Goal: Navigation & Orientation: Find specific page/section

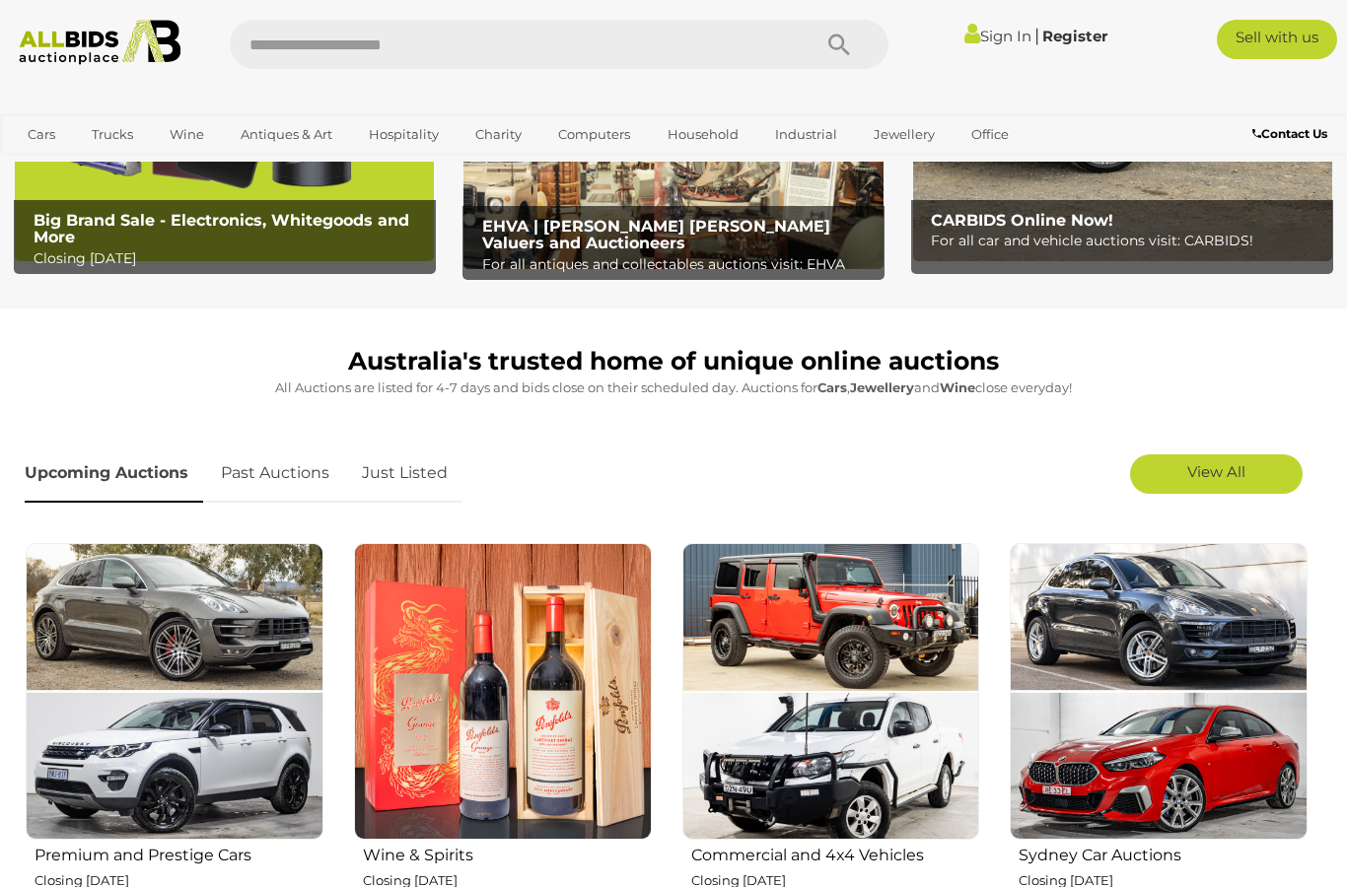
scroll to position [336, 0]
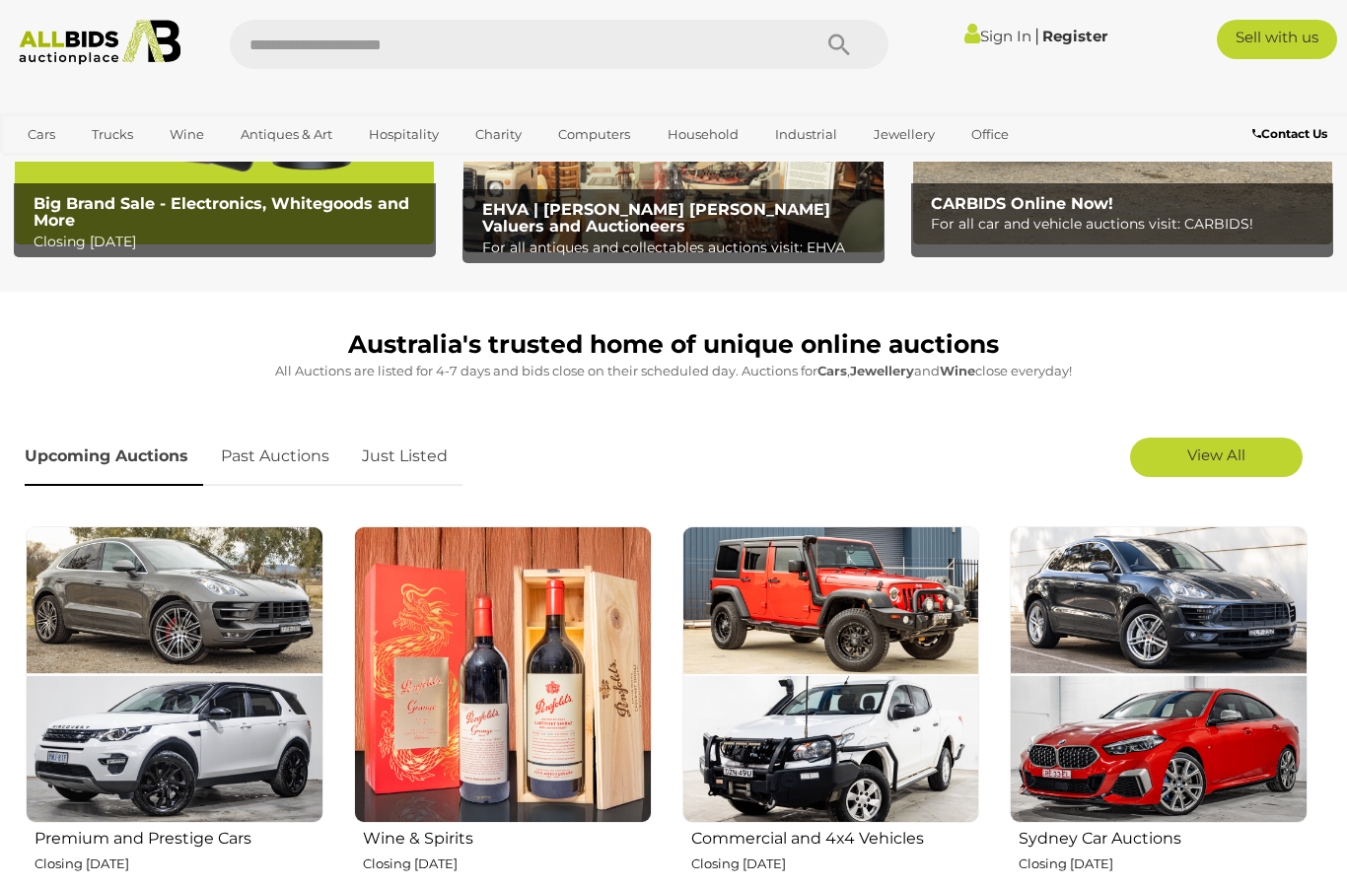
click at [415, 444] on link "Just Listed" at bounding box center [404, 457] width 115 height 58
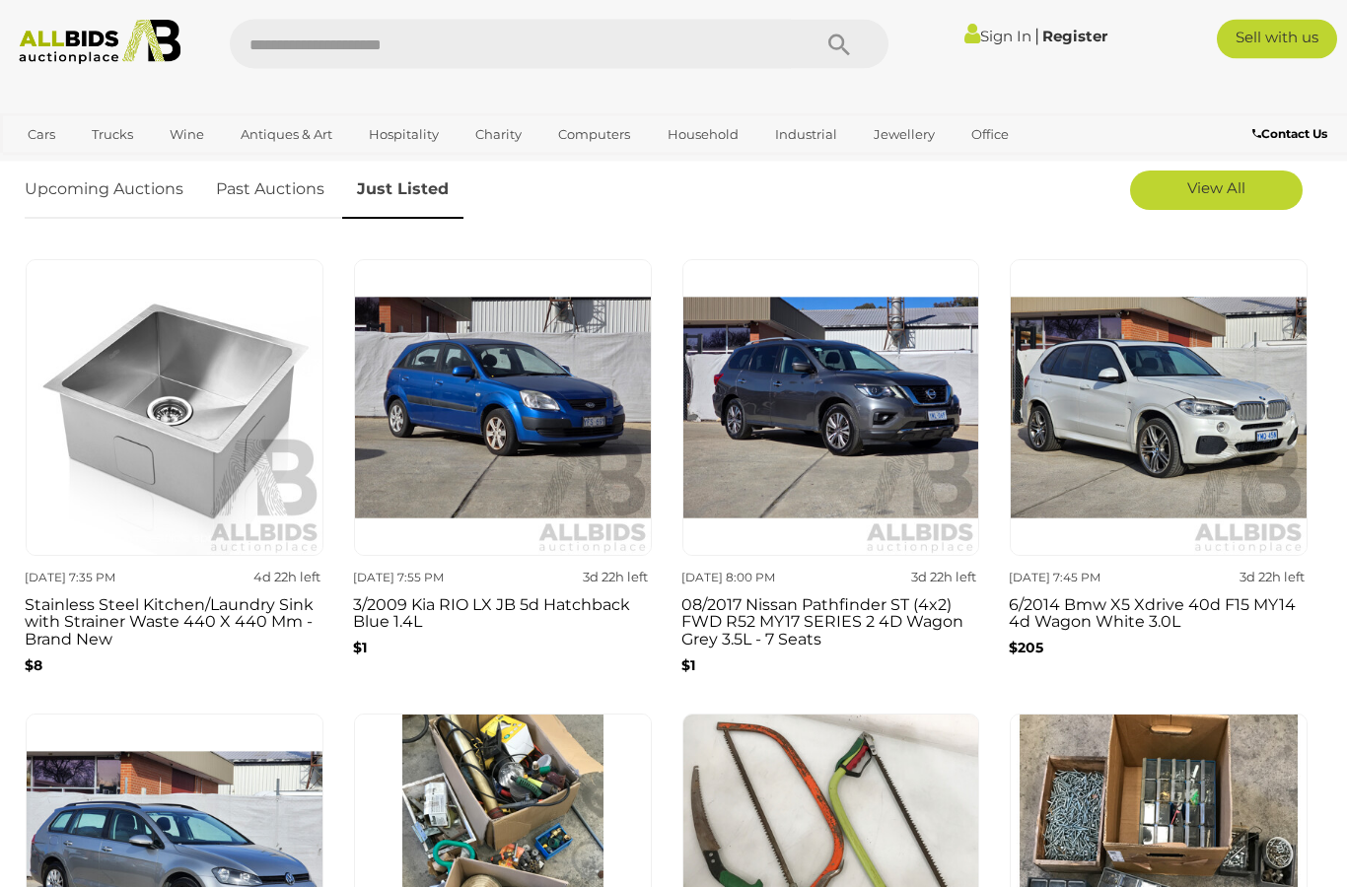
scroll to position [559, 0]
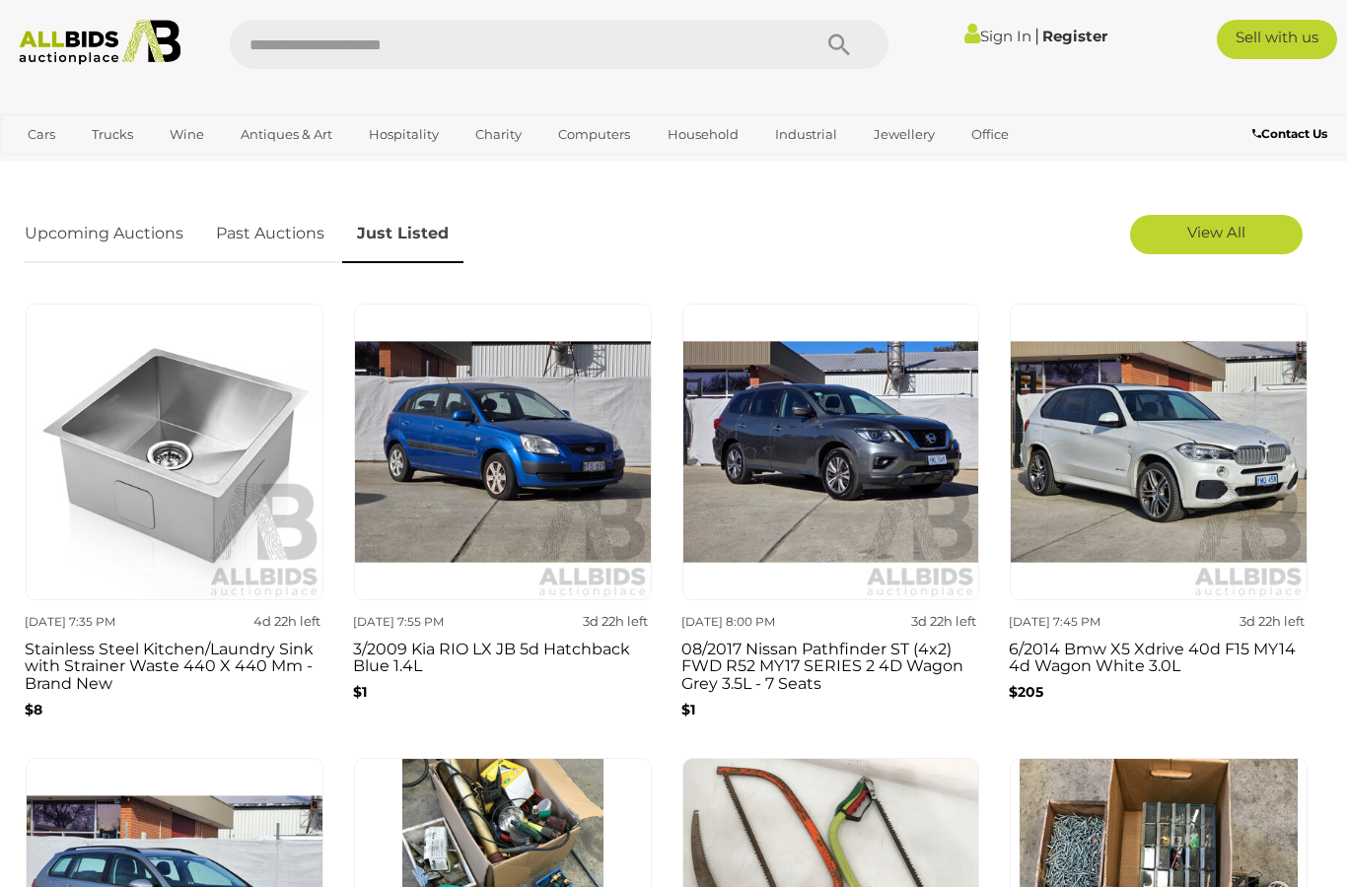
click at [1231, 232] on span "View All" at bounding box center [1216, 232] width 58 height 19
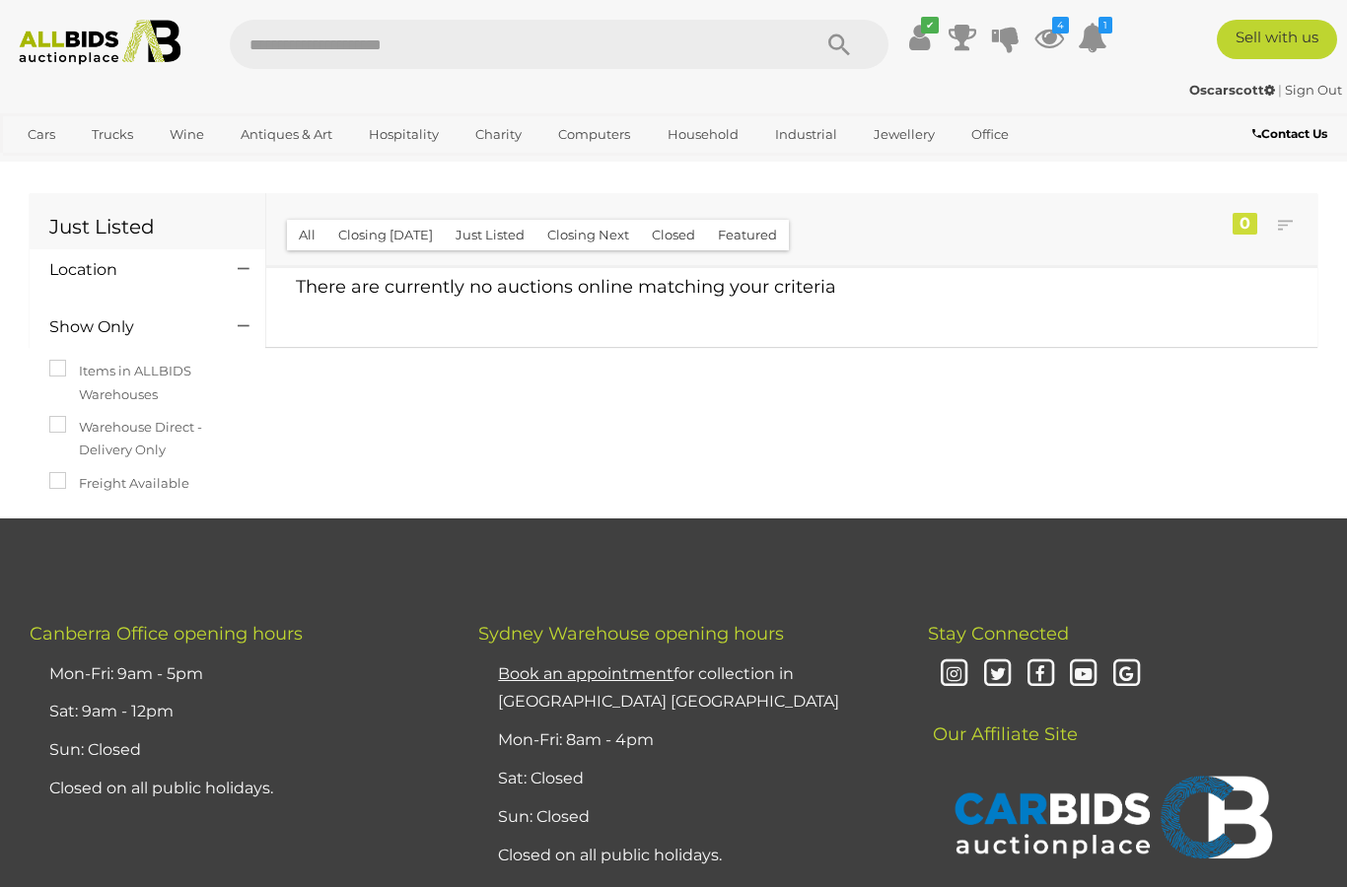
click at [101, 43] on img at bounding box center [99, 42] width 179 height 45
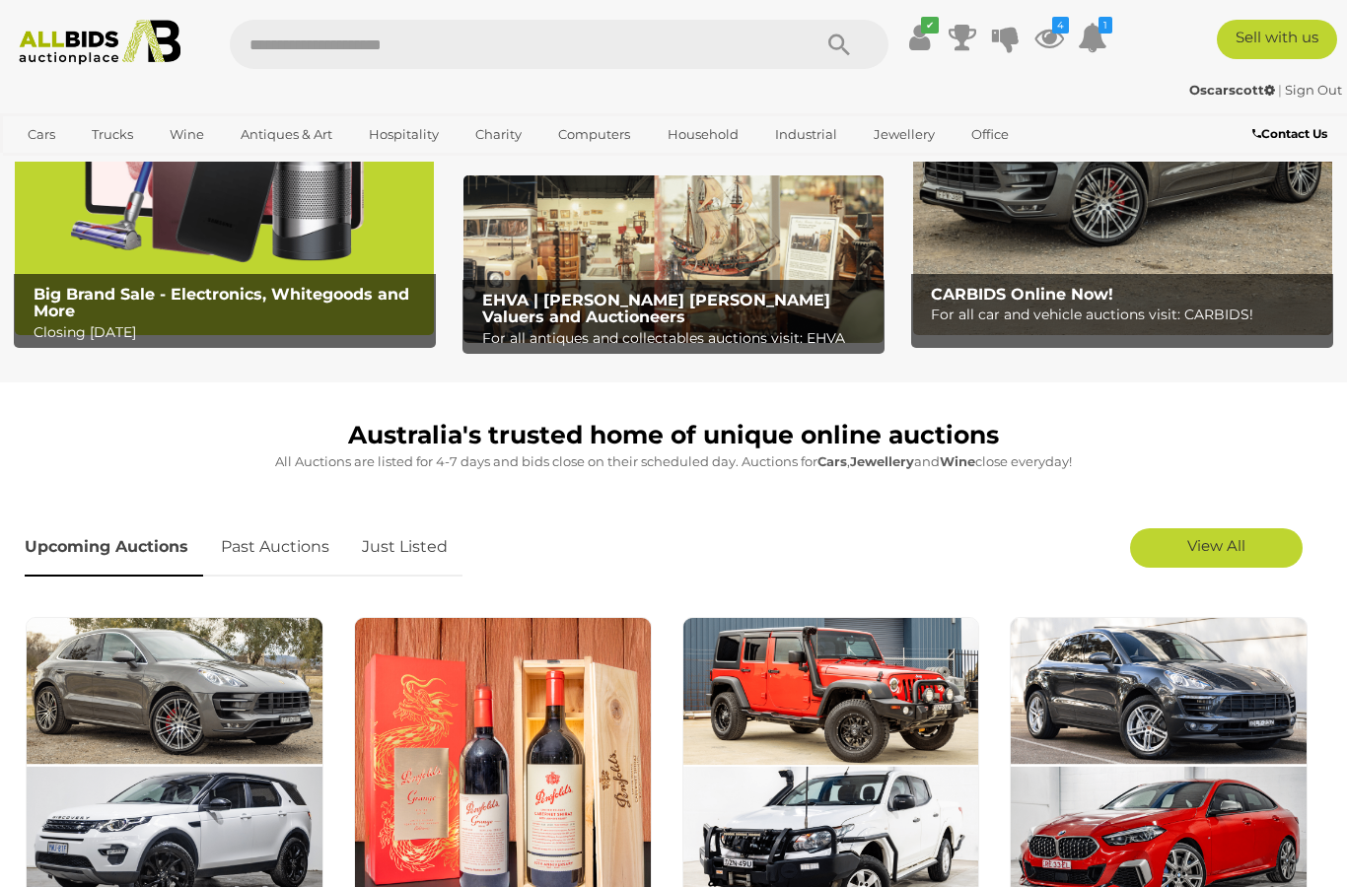
scroll to position [252, 0]
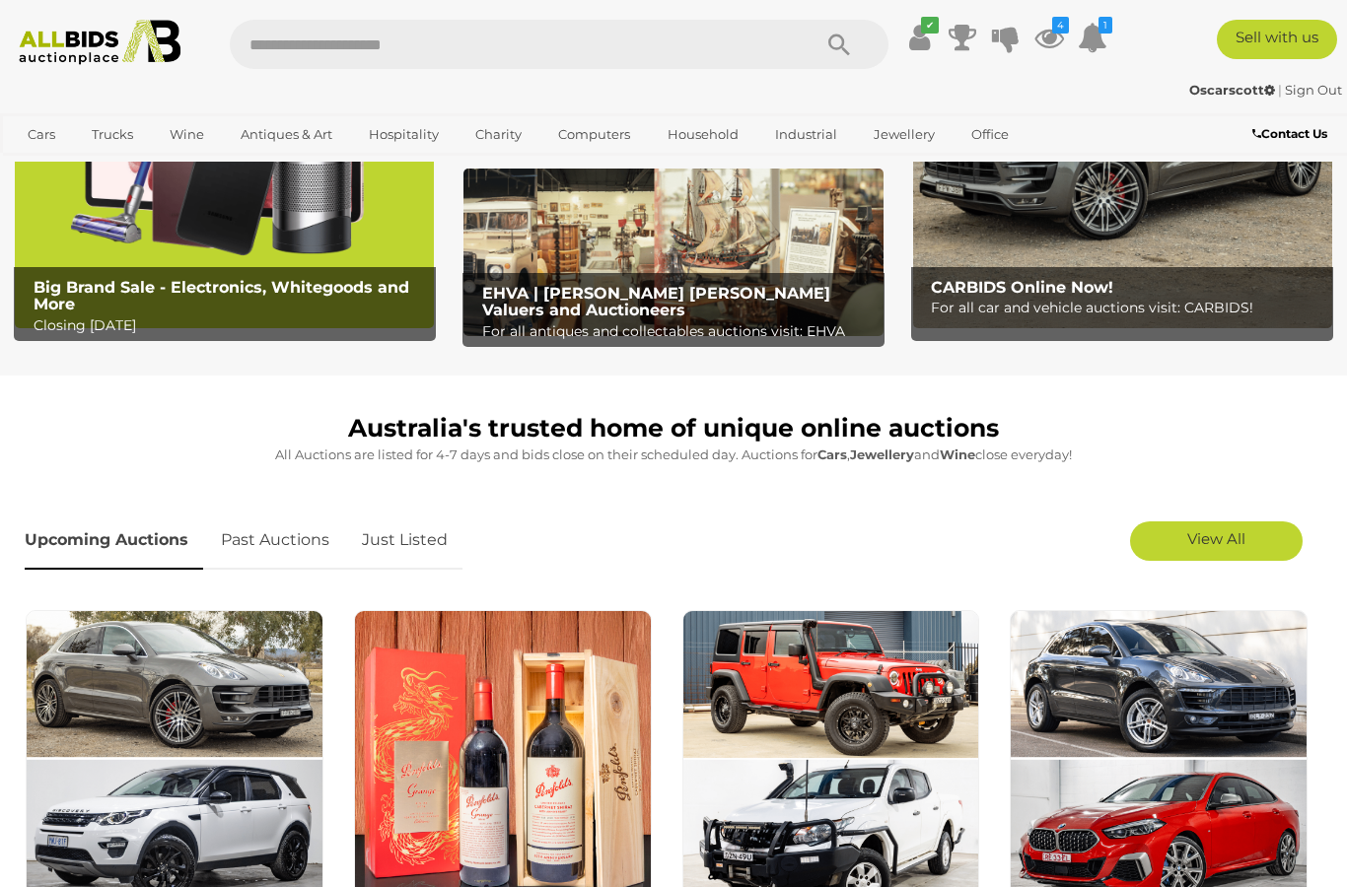
click at [411, 541] on link "Just Listed" at bounding box center [404, 541] width 115 height 58
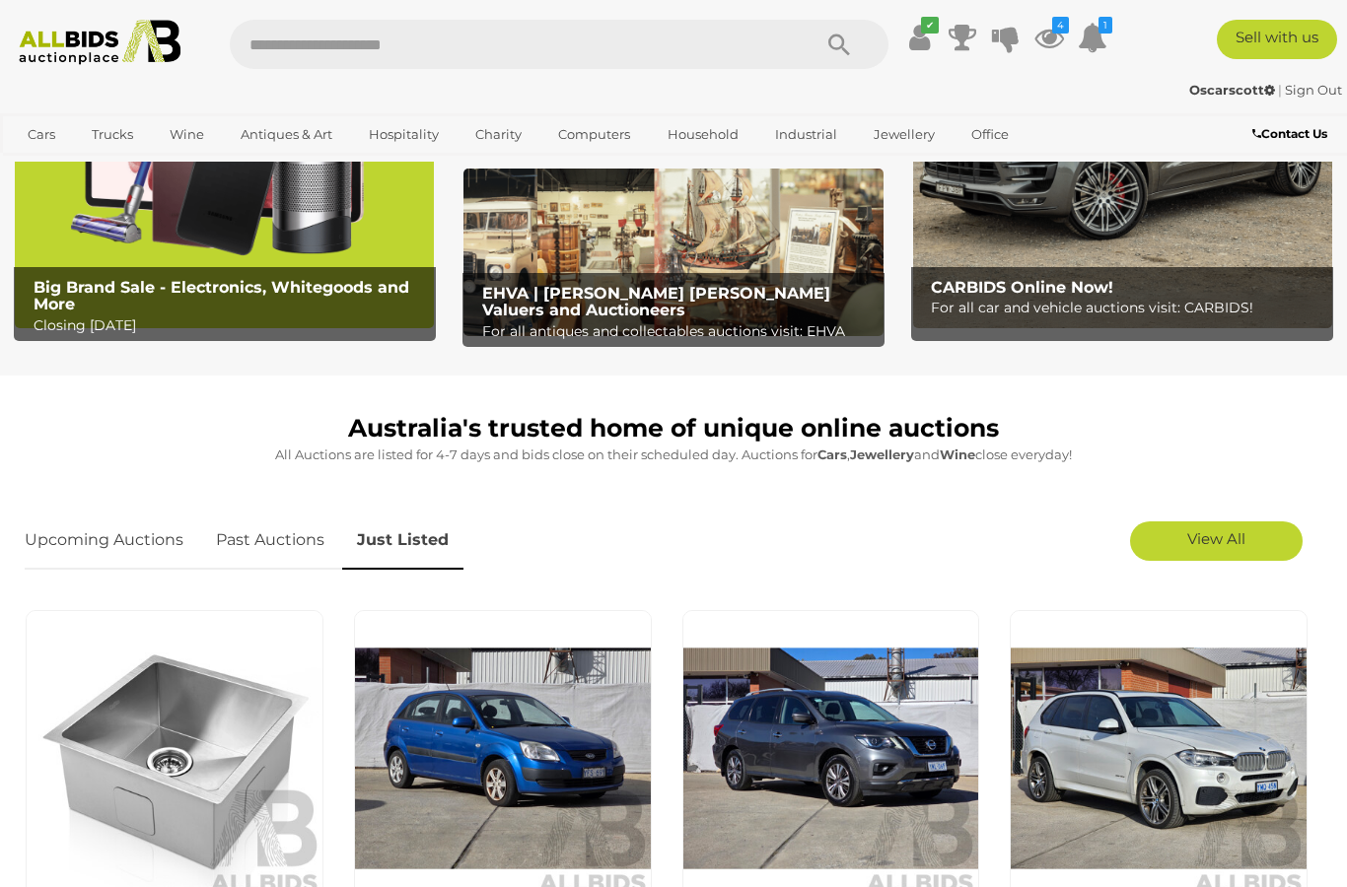
click at [1229, 537] on span "View All" at bounding box center [1216, 538] width 58 height 19
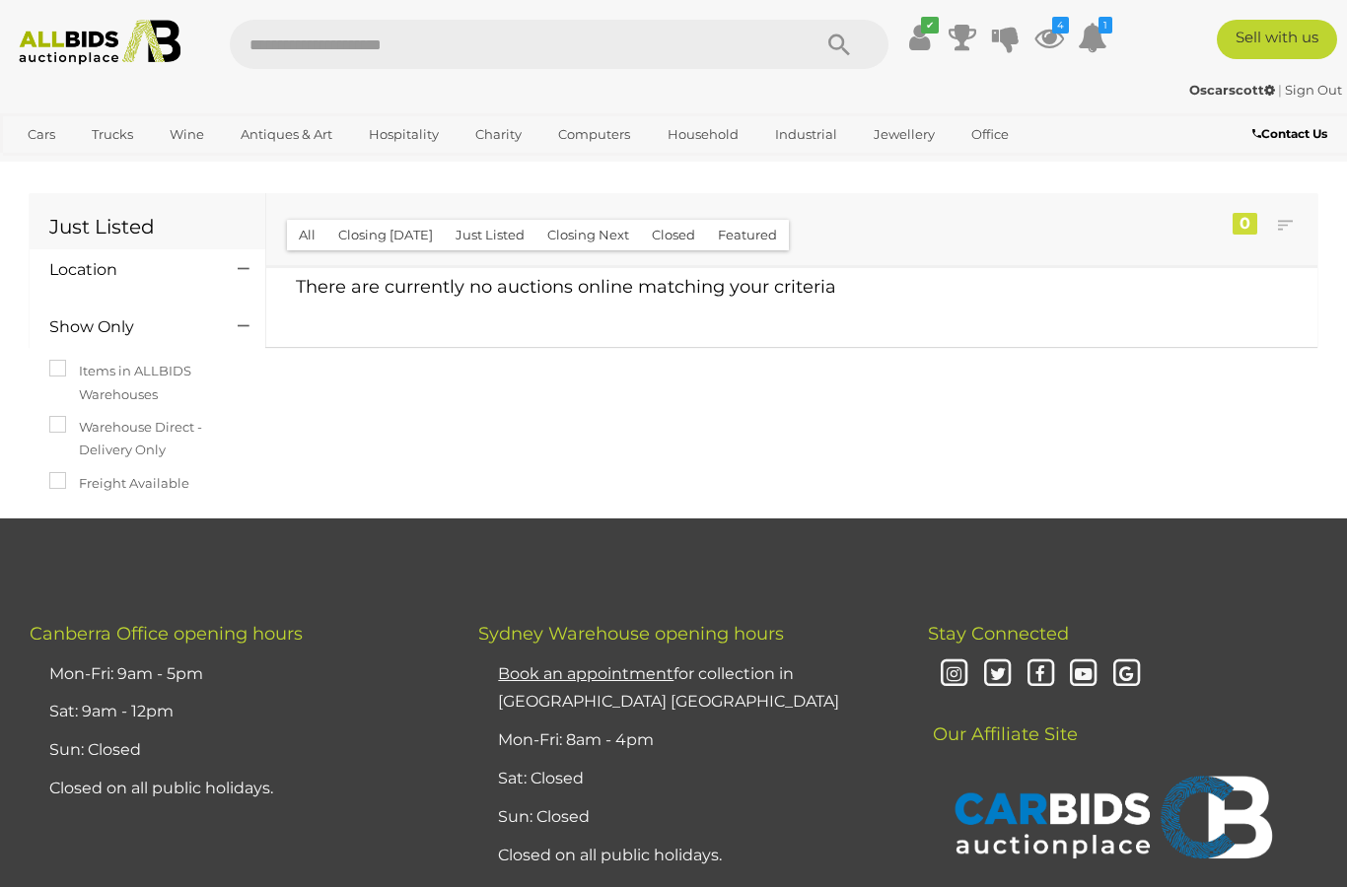
click at [1064, 31] on icon at bounding box center [1049, 37] width 30 height 35
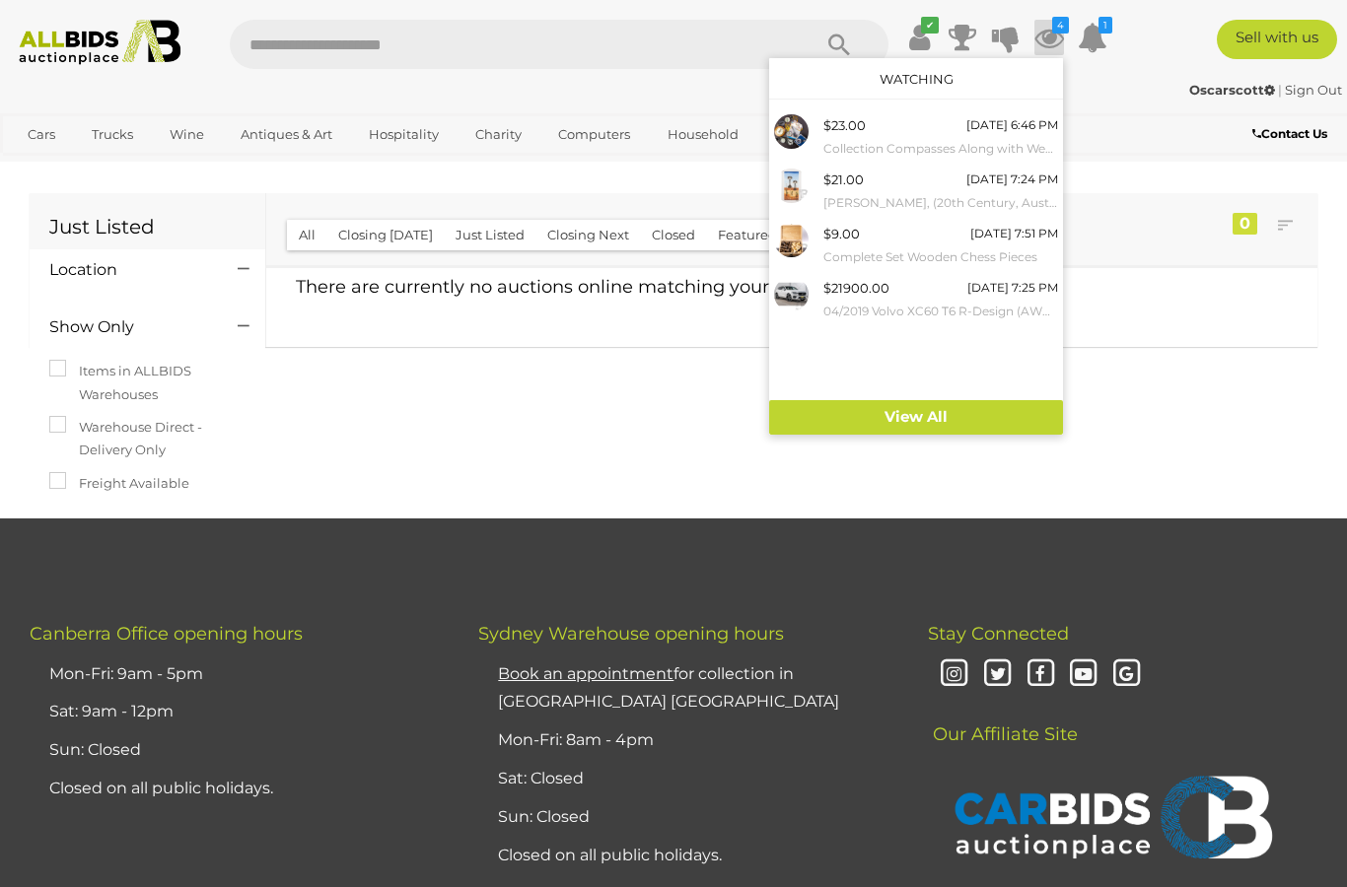
click at [1041, 415] on link "View All" at bounding box center [916, 417] width 294 height 35
